Goal: Find specific page/section: Find specific page/section

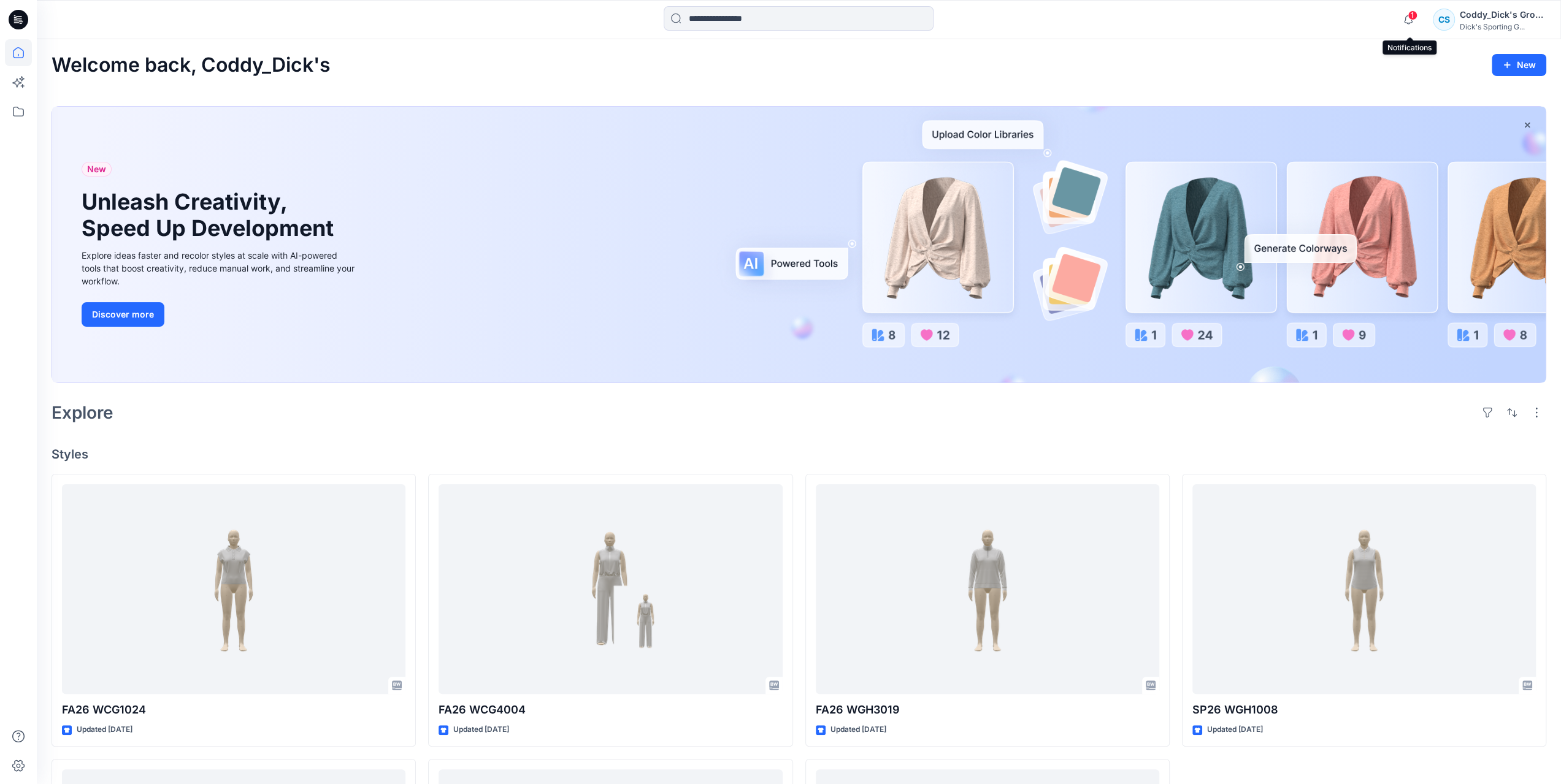
click at [1413, 17] on span "1" at bounding box center [1412, 15] width 10 height 10
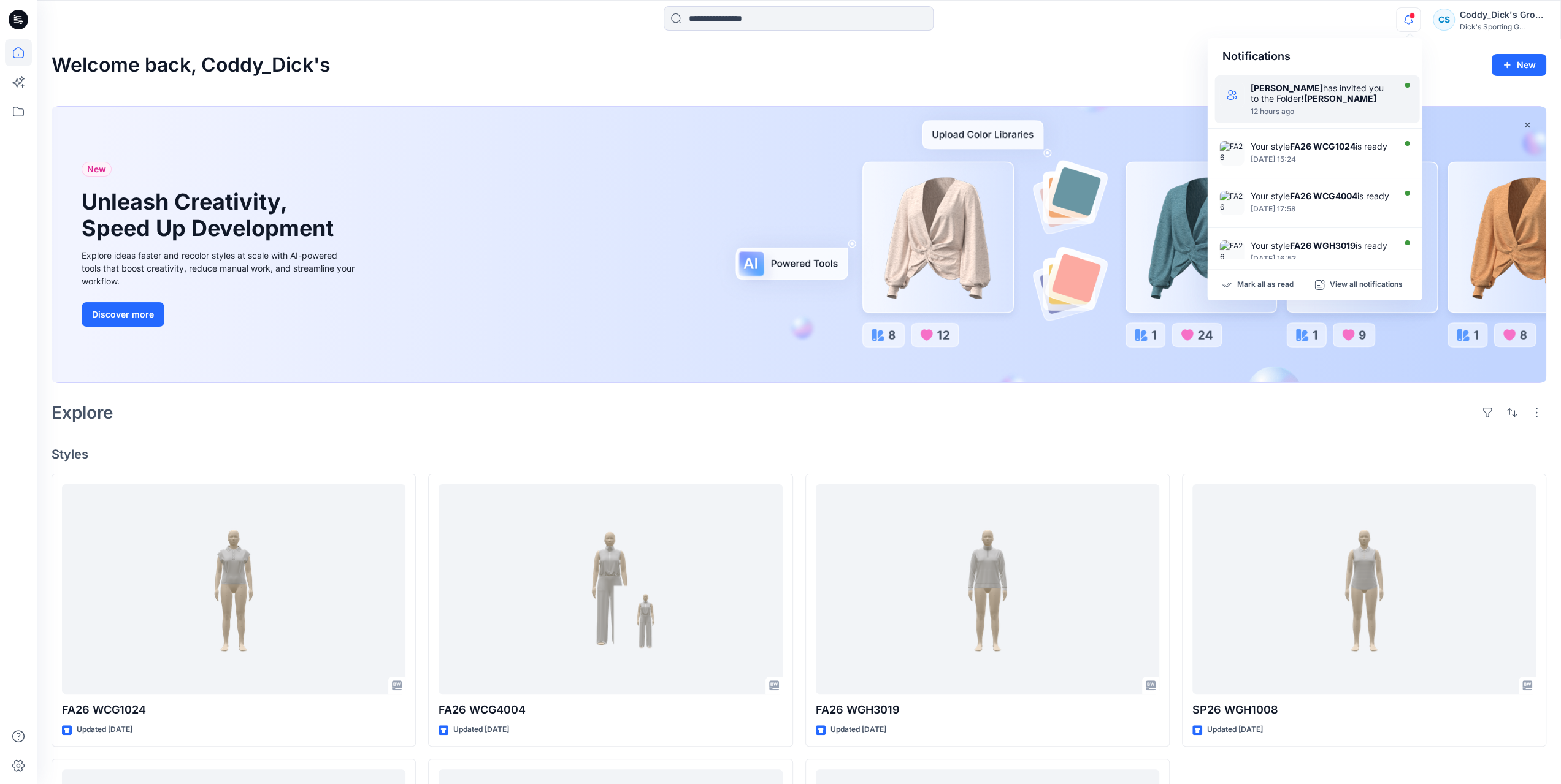
click at [1323, 100] on strong "![PERSON_NAME]" at bounding box center [1338, 98] width 76 height 10
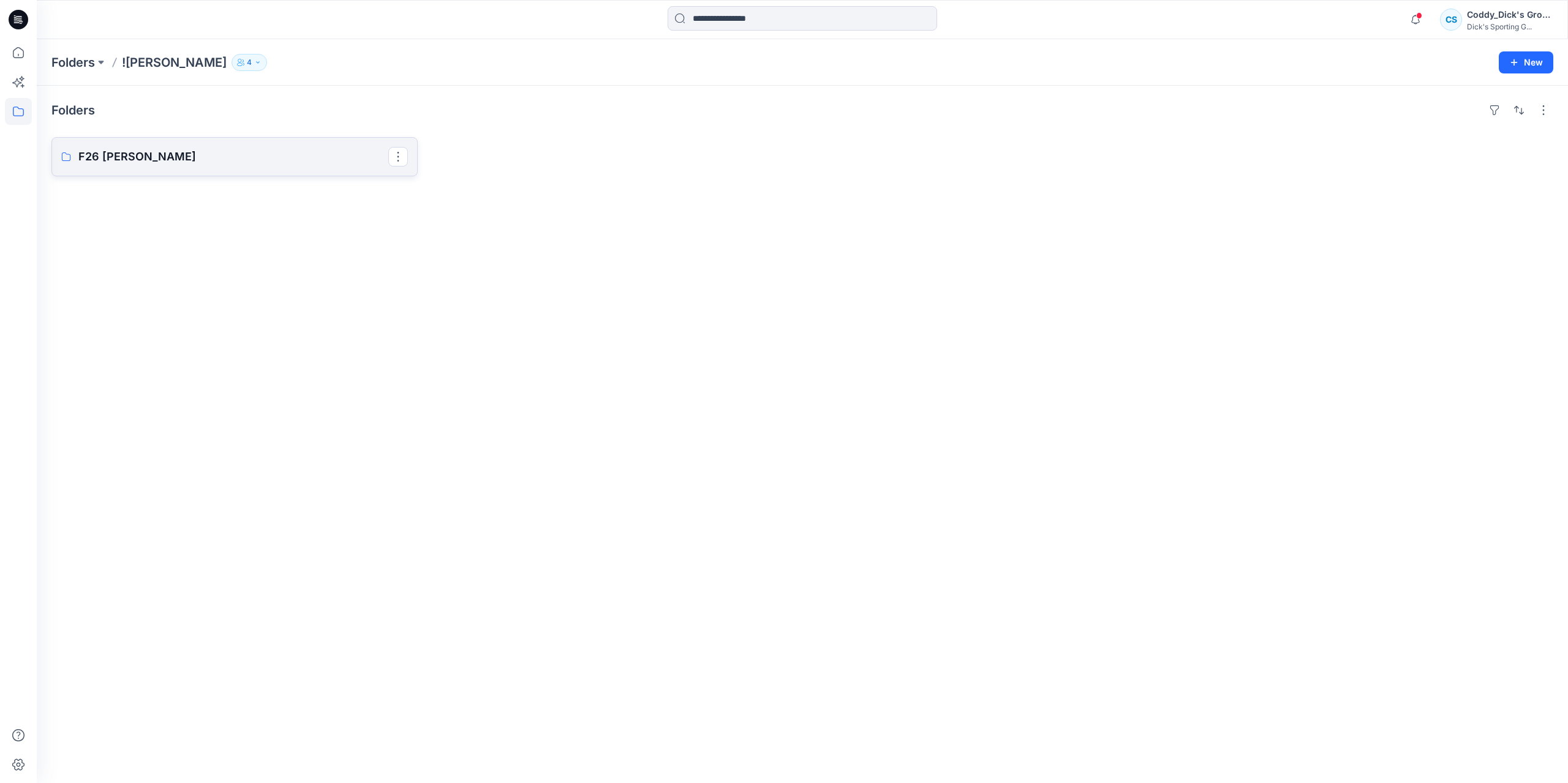
click at [114, 155] on p "F26 [PERSON_NAME]" at bounding box center [233, 157] width 310 height 18
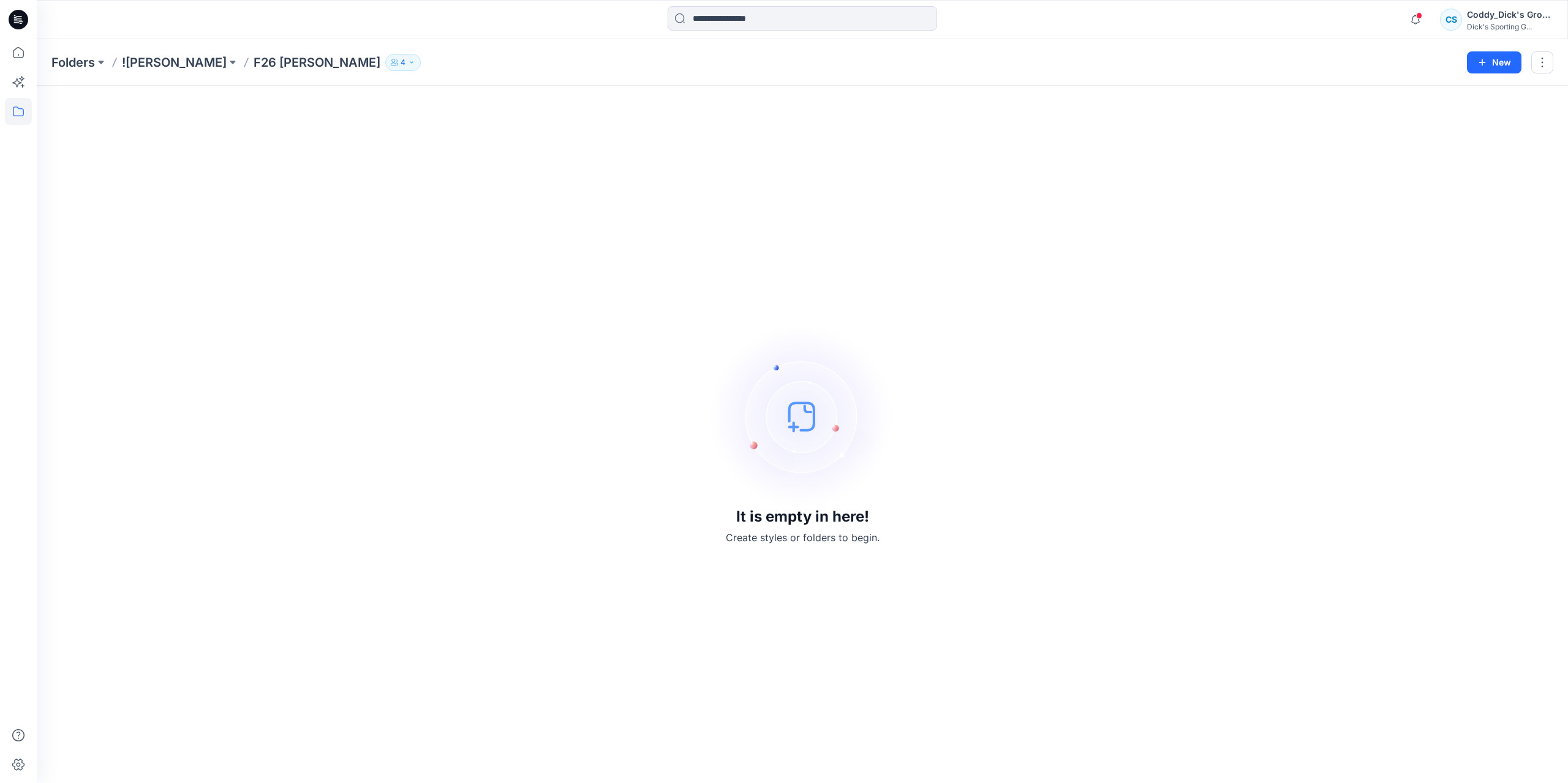
click at [160, 53] on div "Folders ![PERSON_NAME] F26 [PERSON_NAME] 4 New" at bounding box center [802, 62] width 1531 height 46
click at [151, 57] on p "![PERSON_NAME]" at bounding box center [174, 63] width 104 height 18
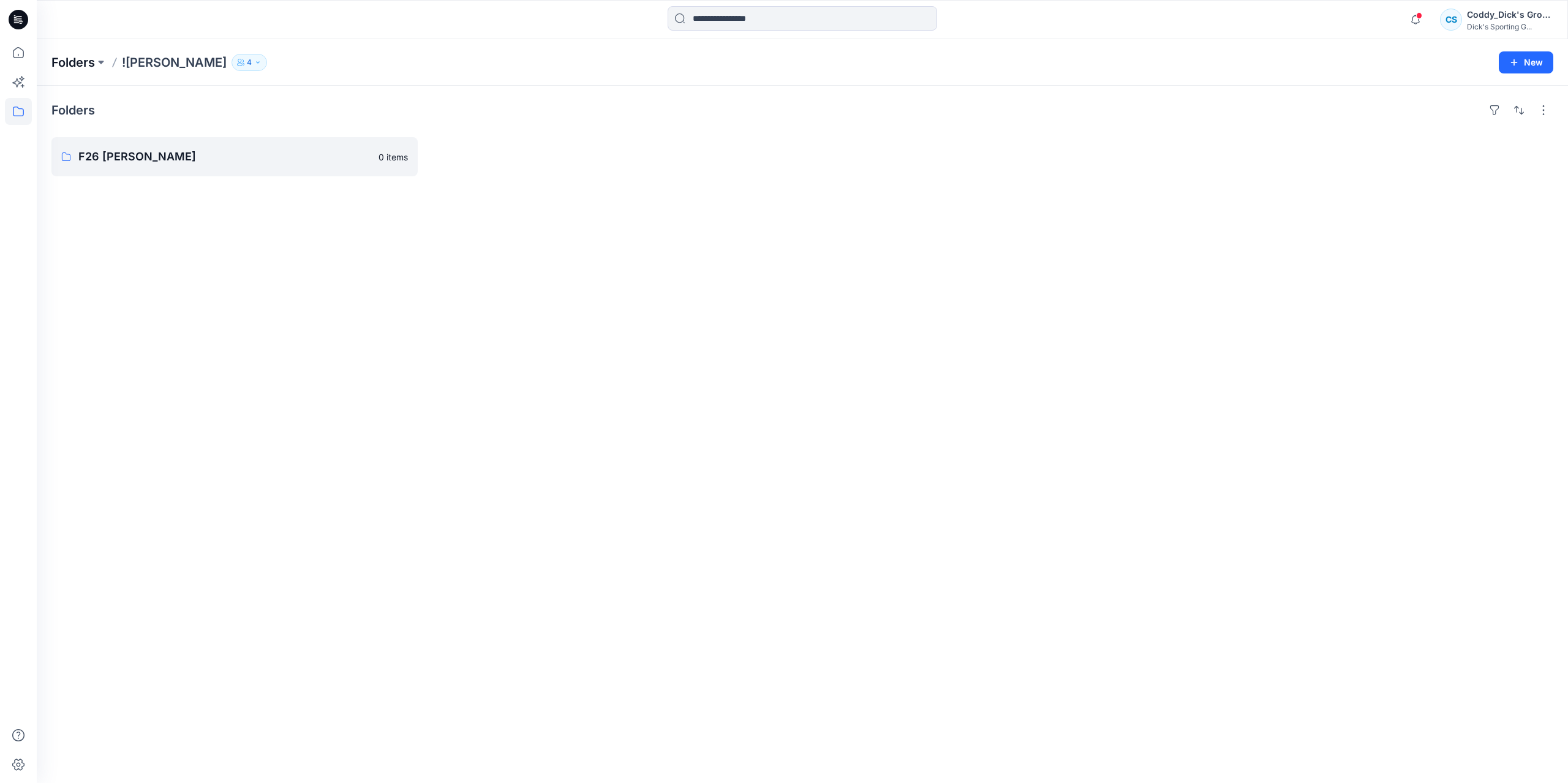
click at [92, 67] on p "Folders" at bounding box center [73, 63] width 44 height 18
